Goal: Task Accomplishment & Management: Complete application form

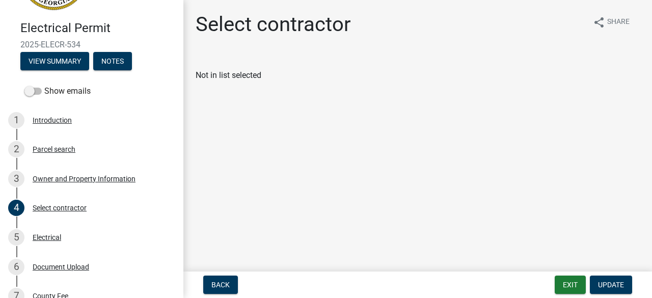
scroll to position [65, 0]
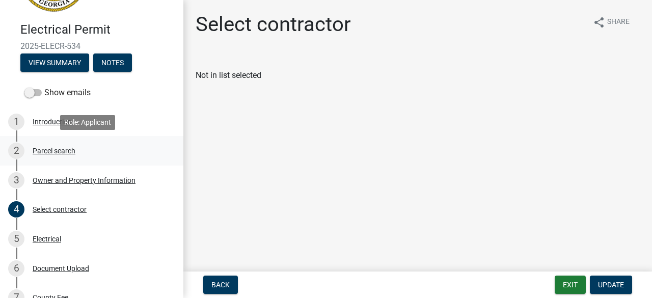
click at [170, 143] on link "2 Parcel search" at bounding box center [91, 151] width 183 height 30
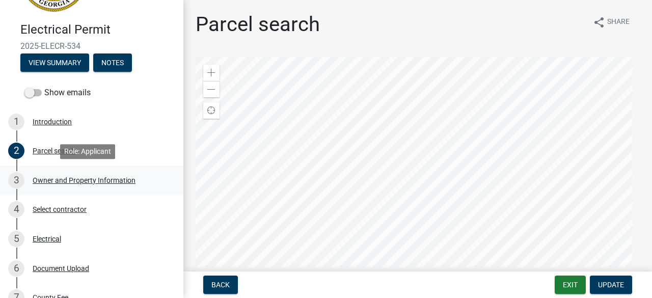
click at [80, 180] on div "Owner and Property Information" at bounding box center [84, 180] width 103 height 7
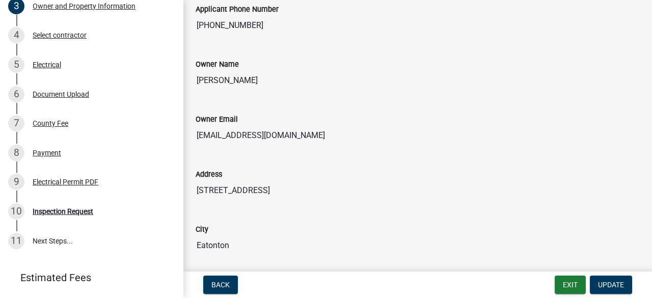
scroll to position [263, 0]
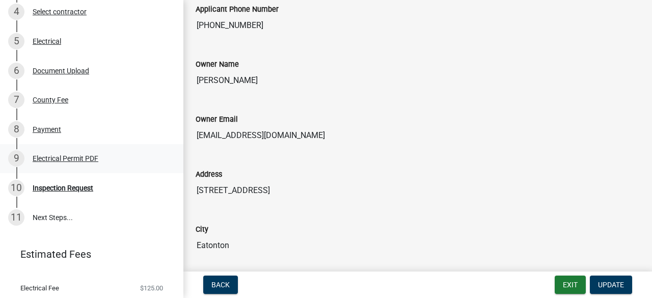
click at [81, 157] on div "Electrical Permit PDF" at bounding box center [66, 158] width 66 height 7
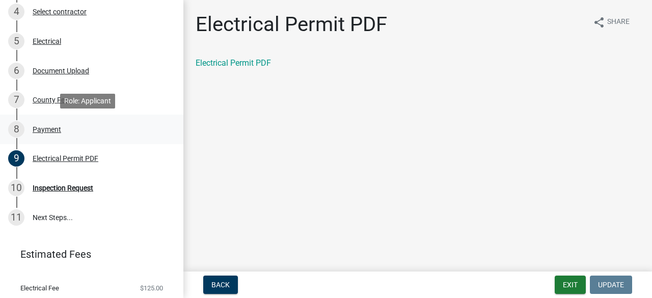
click at [43, 131] on div "Payment" at bounding box center [47, 129] width 29 height 7
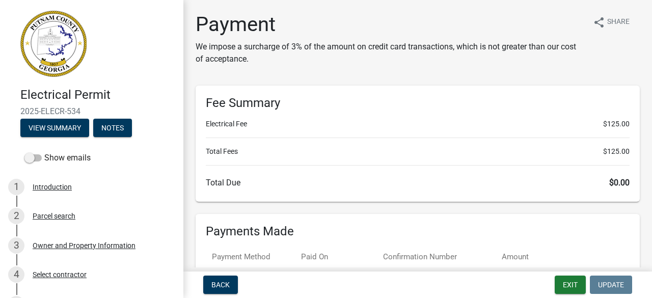
click at [45, 34] on img at bounding box center [53, 44] width 66 height 66
click at [574, 290] on button "Exit" at bounding box center [569, 284] width 31 height 18
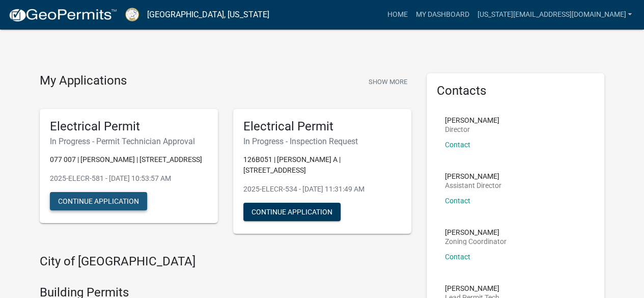
click at [118, 210] on button "Continue Application" at bounding box center [98, 201] width 97 height 18
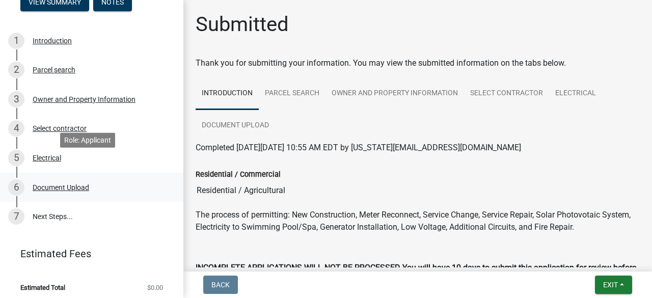
scroll to position [130, 0]
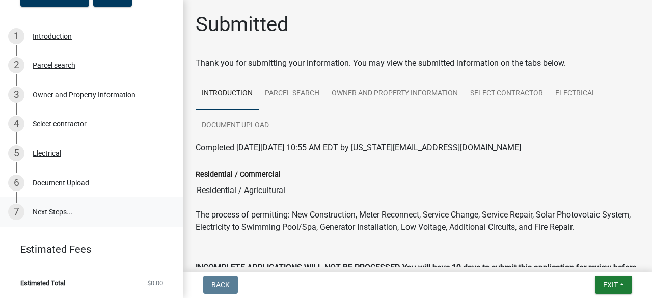
click at [58, 212] on link "7 Next Steps..." at bounding box center [91, 212] width 183 height 30
